Goal: Navigation & Orientation: Find specific page/section

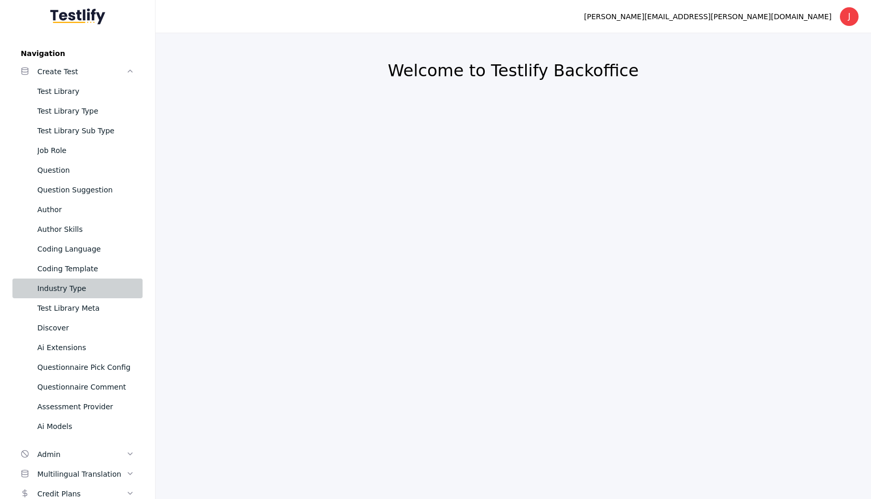
scroll to position [84, 0]
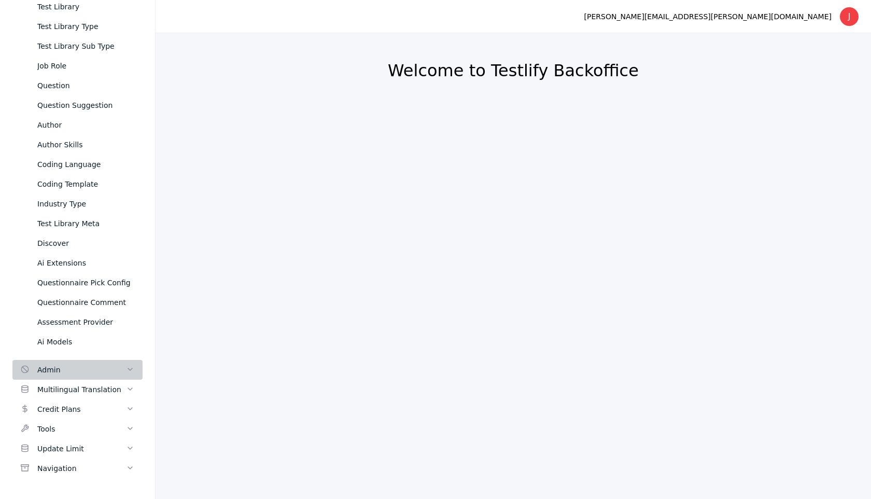
click at [64, 366] on div "Admin" at bounding box center [81, 369] width 89 height 12
click at [59, 383] on link "Multilingual Translation" at bounding box center [77, 389] width 130 height 20
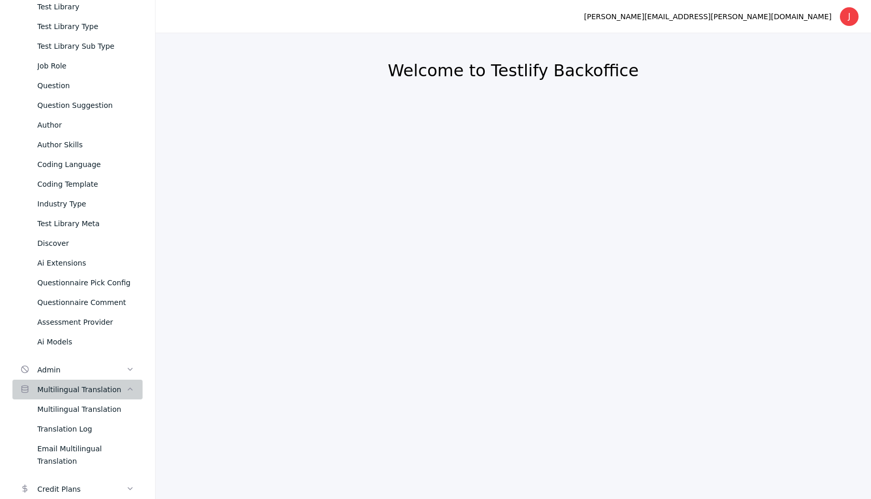
click at [59, 383] on link "Multilingual Translation" at bounding box center [77, 389] width 130 height 20
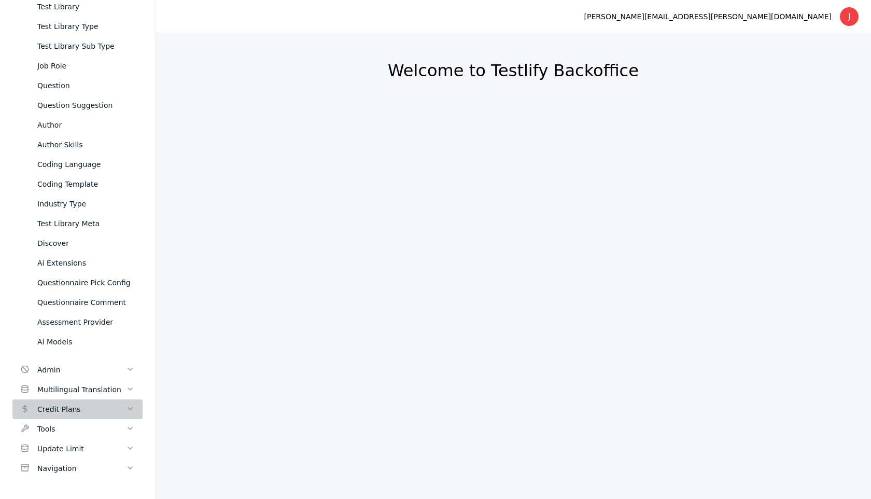
click at [57, 405] on div "Credit Plans" at bounding box center [81, 409] width 89 height 12
click at [56, 430] on div "Tools" at bounding box center [81, 428] width 89 height 12
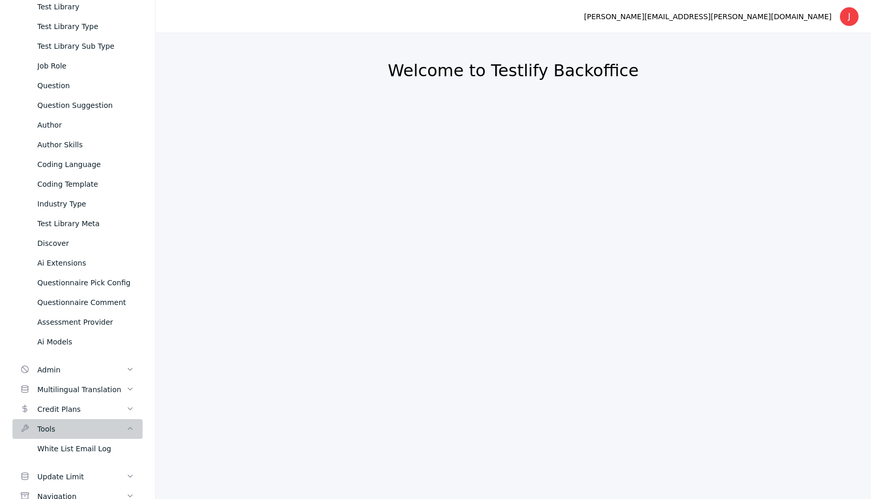
click at [56, 430] on div "Tools" at bounding box center [81, 428] width 89 height 12
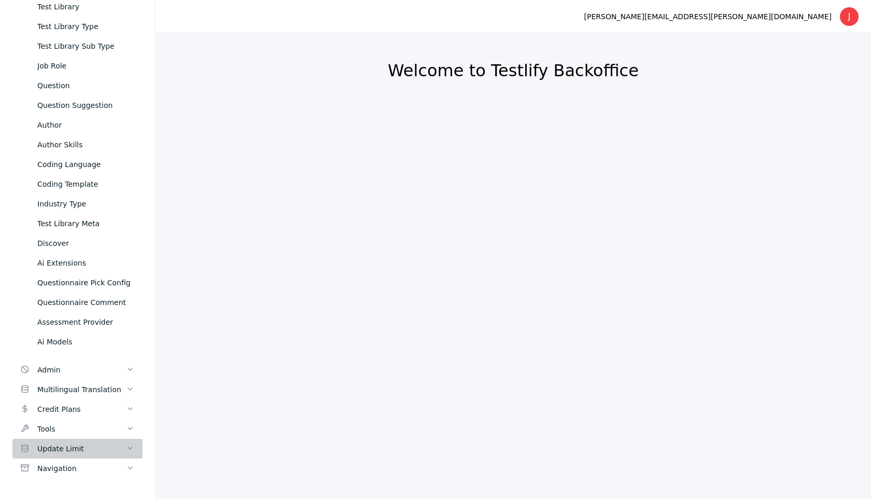
click at [56, 446] on div "Update Limit" at bounding box center [81, 448] width 89 height 12
click at [55, 469] on div "Navigation" at bounding box center [81, 468] width 89 height 12
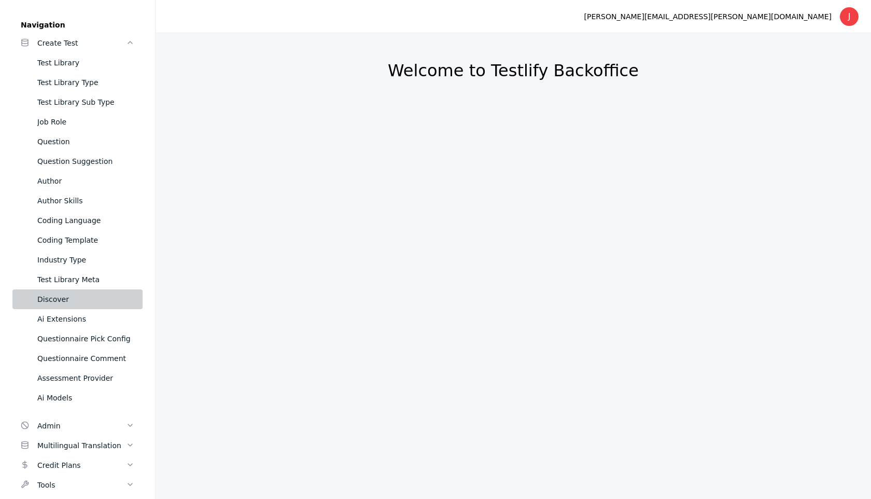
scroll to position [0, 0]
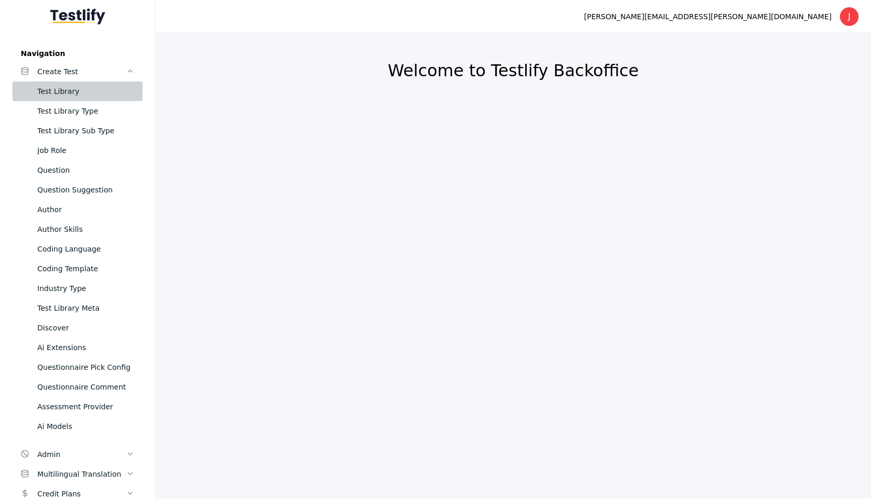
click at [83, 87] on div "Test Library" at bounding box center [85, 91] width 97 height 12
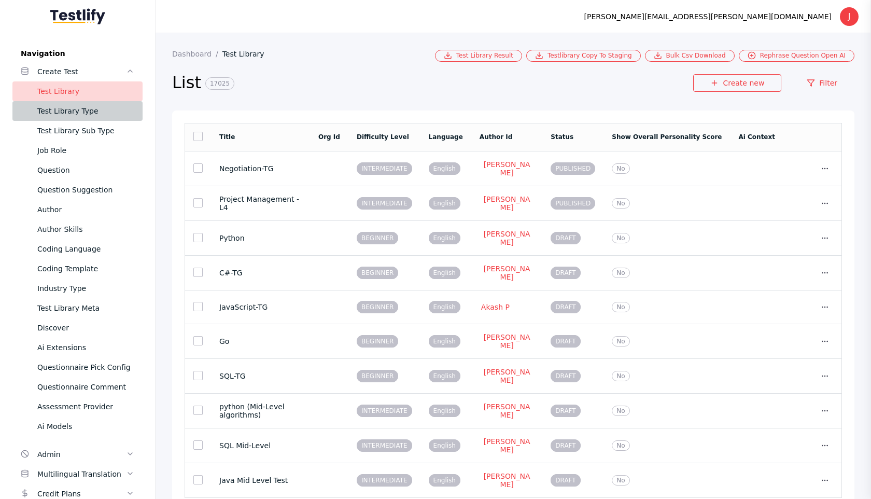
click at [74, 115] on div "Test Library Type" at bounding box center [85, 111] width 97 height 12
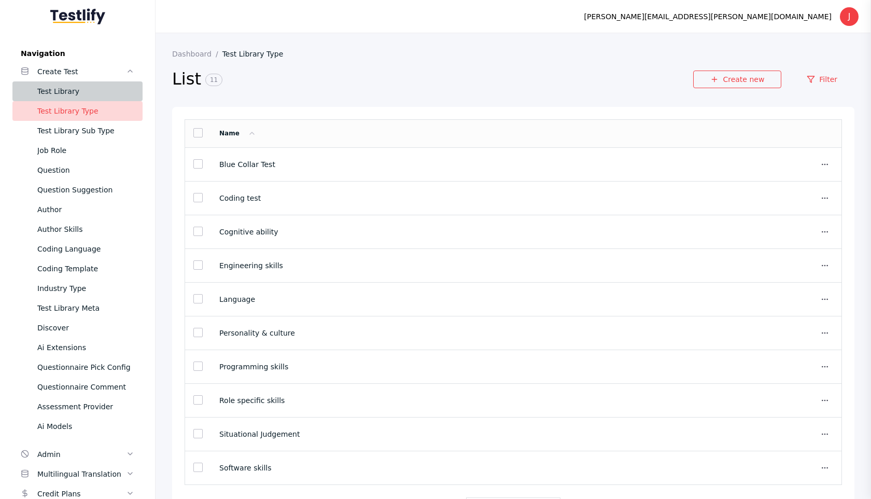
click at [63, 86] on div "Test Library" at bounding box center [85, 91] width 97 height 12
